Goal: Obtain resource: Download file/media

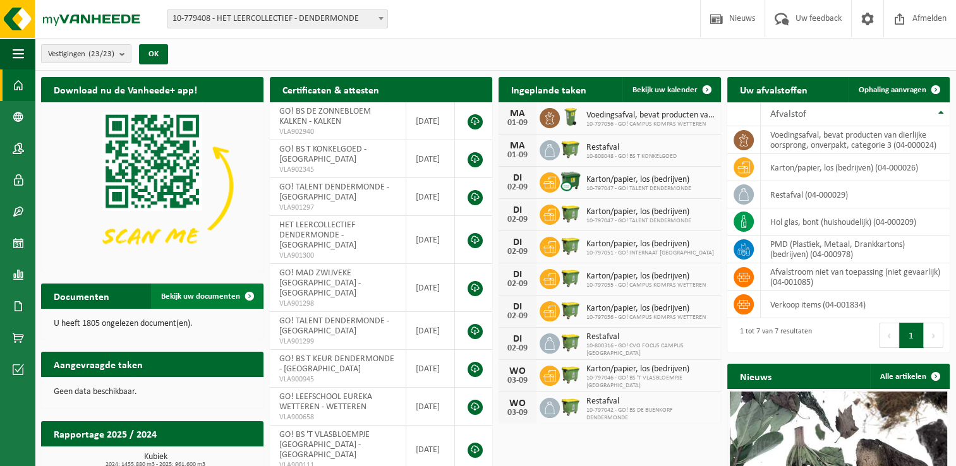
click at [197, 296] on span "Bekijk uw documenten" at bounding box center [200, 297] width 79 height 8
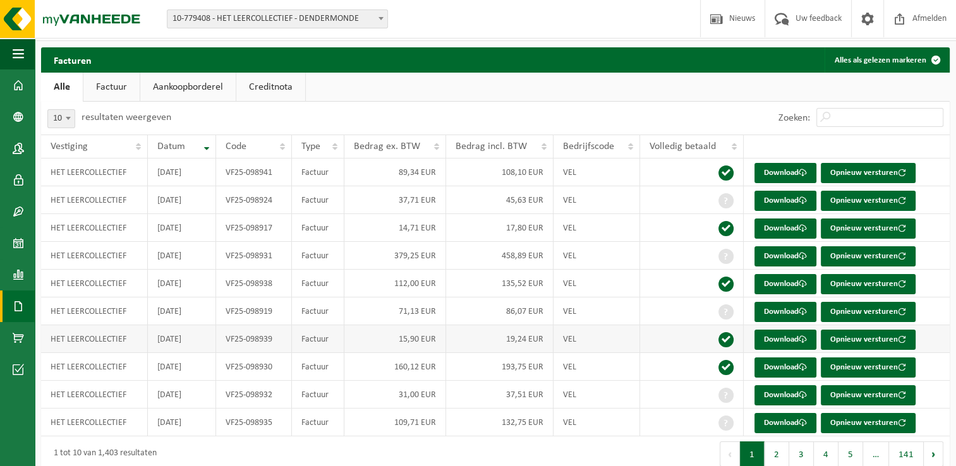
scroll to position [45, 0]
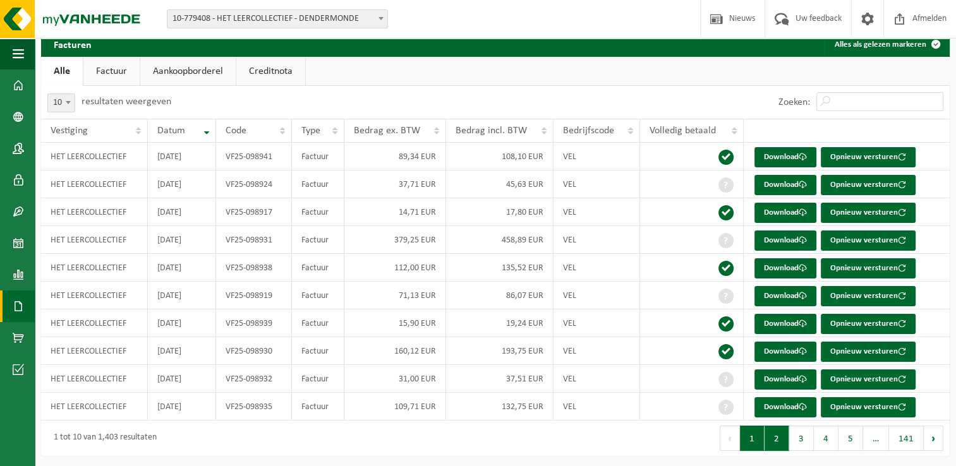
click at [773, 440] on button "2" at bounding box center [777, 438] width 25 height 25
click at [796, 439] on button "3" at bounding box center [801, 438] width 25 height 25
click at [744, 442] on button "1" at bounding box center [752, 438] width 25 height 25
click at [254, 76] on link "Creditnota" at bounding box center [270, 71] width 69 height 29
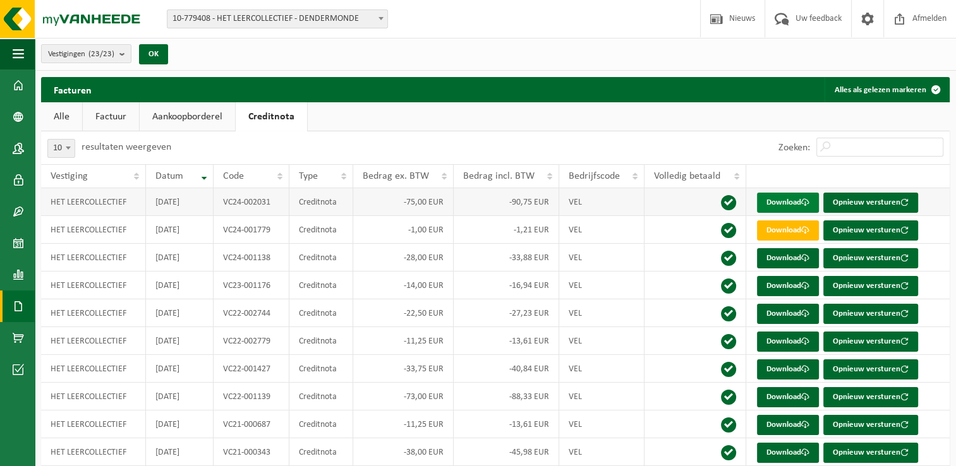
click at [785, 202] on link "Download" at bounding box center [788, 203] width 62 height 20
click at [792, 224] on link "Download" at bounding box center [788, 231] width 62 height 20
click at [140, 176] on th "Vestiging" at bounding box center [93, 176] width 105 height 24
click at [154, 178] on th "Datum" at bounding box center [180, 176] width 68 height 24
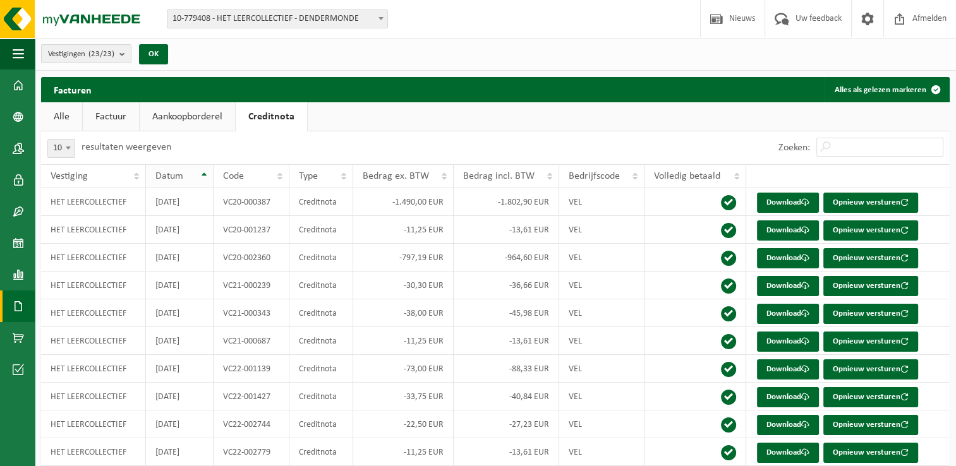
click at [160, 179] on span "Datum" at bounding box center [169, 176] width 28 height 10
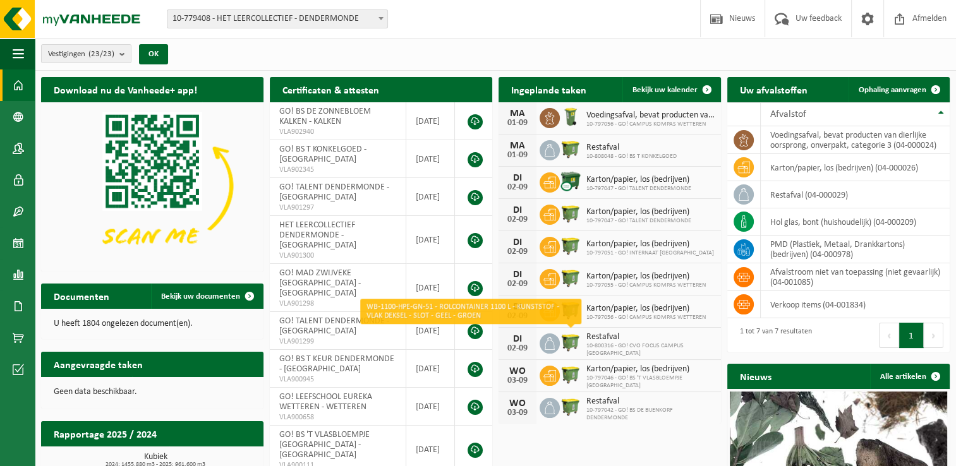
scroll to position [63, 0]
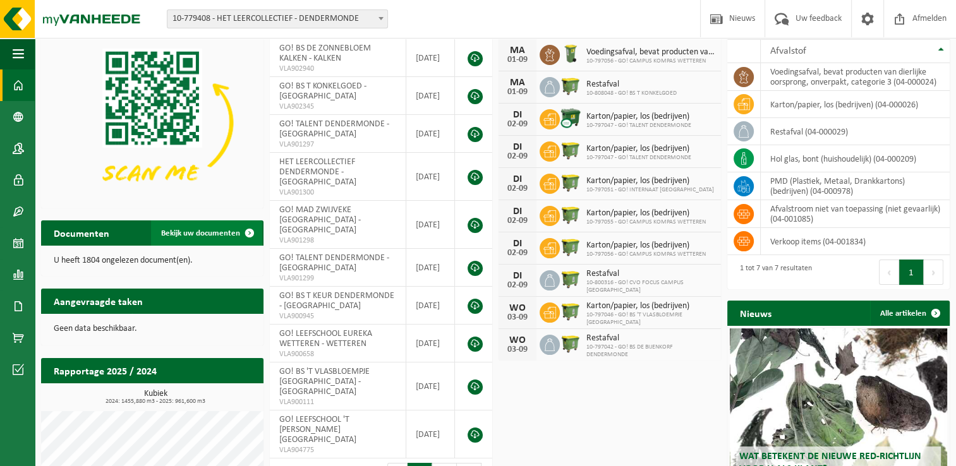
click at [190, 231] on span "Bekijk uw documenten" at bounding box center [200, 233] width 79 height 8
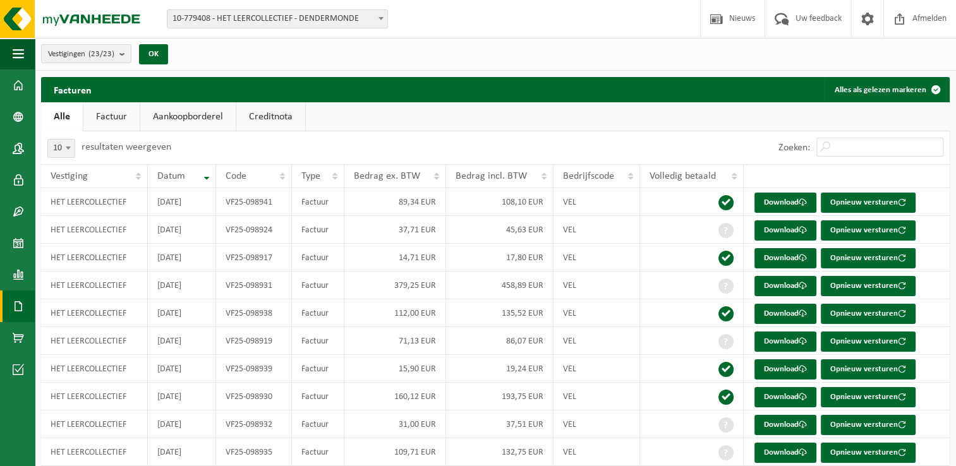
click at [192, 112] on link "Aankoopborderel" at bounding box center [187, 116] width 95 height 29
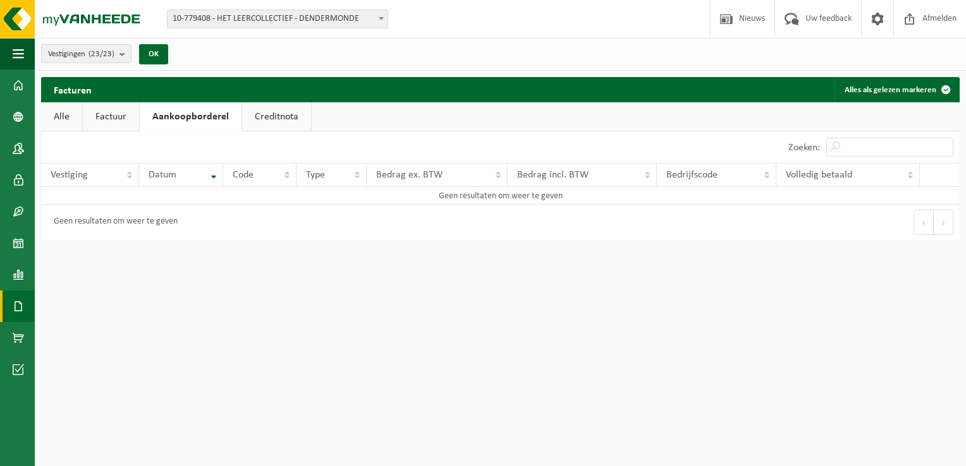
click at [268, 120] on link "Creditnota" at bounding box center [276, 116] width 69 height 29
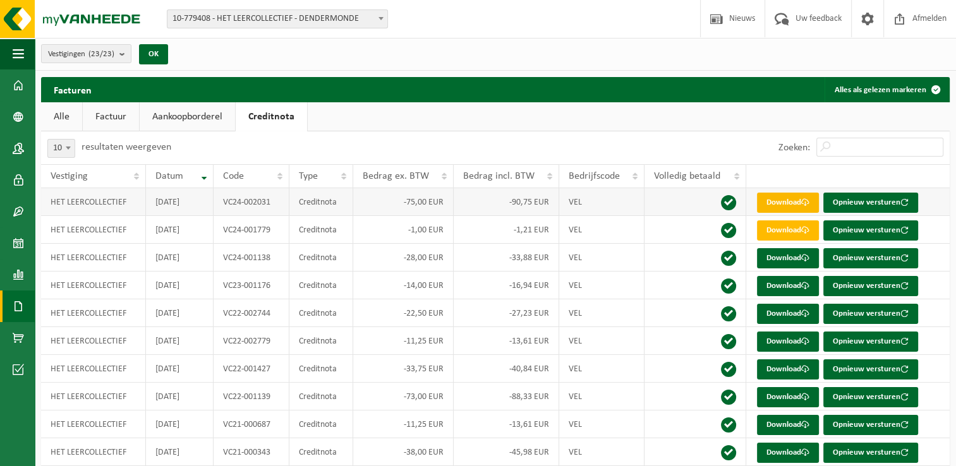
click at [780, 199] on link "Download" at bounding box center [788, 203] width 62 height 20
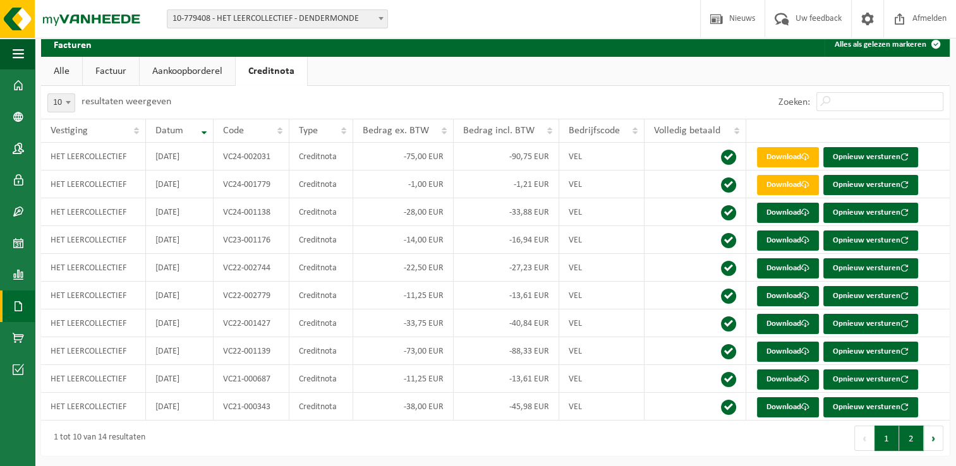
click at [909, 430] on button "2" at bounding box center [911, 438] width 25 height 25
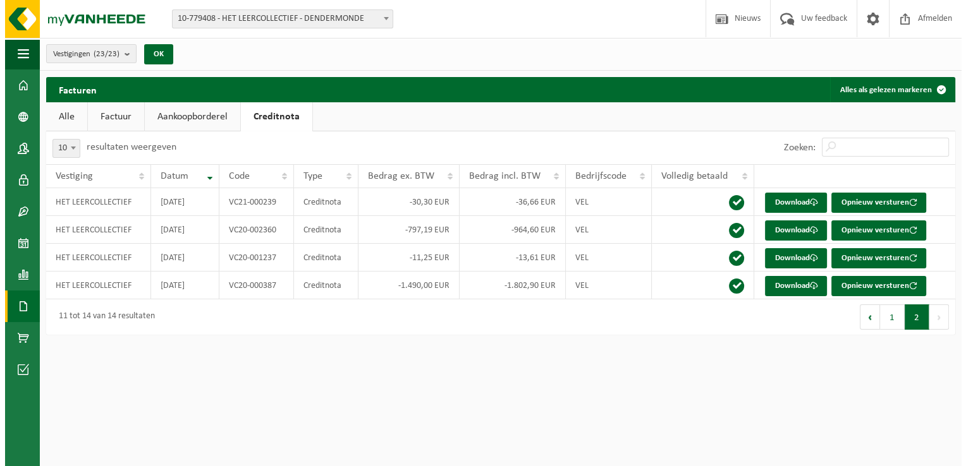
scroll to position [0, 0]
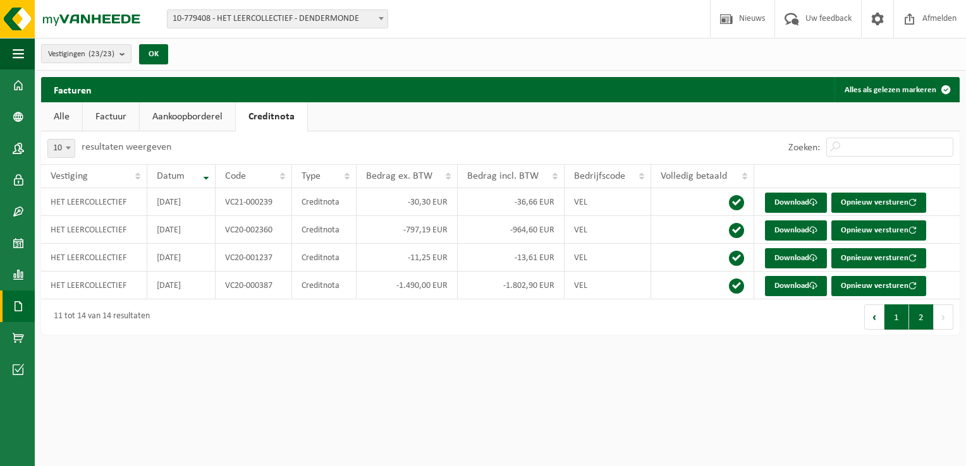
click at [889, 320] on button "1" at bounding box center [896, 317] width 25 height 25
